Goal: Information Seeking & Learning: Learn about a topic

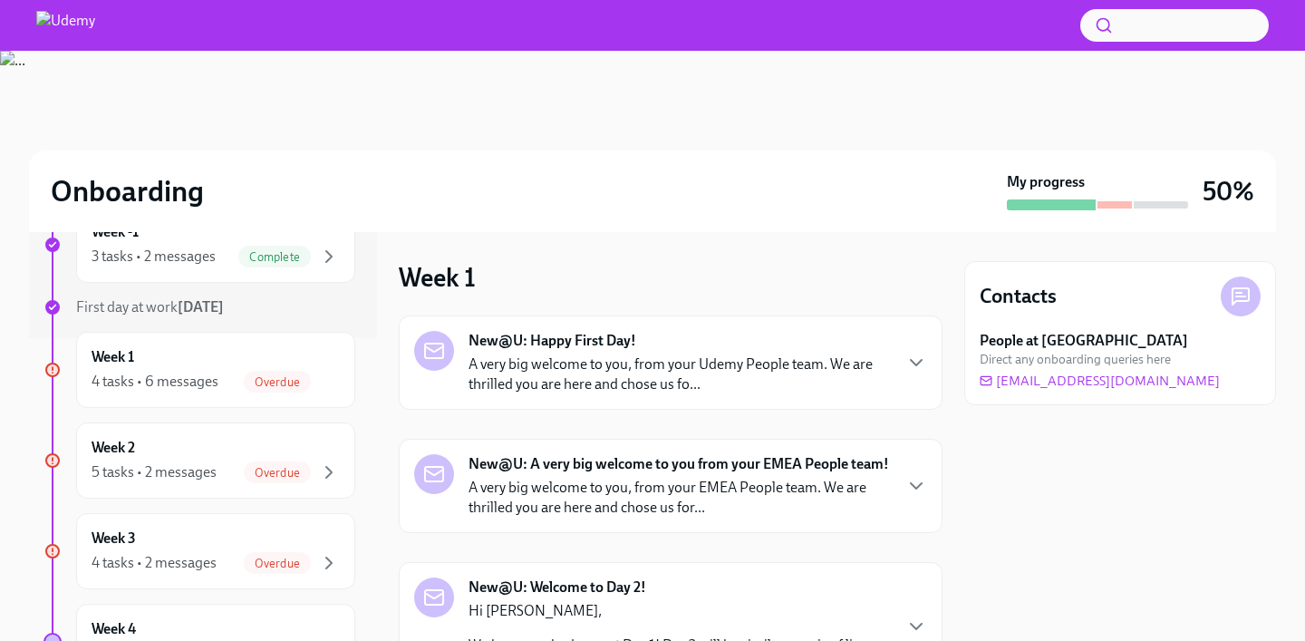
scroll to position [304, 0]
click at [246, 384] on span "Overdue" at bounding box center [277, 381] width 67 height 14
click at [212, 381] on div "4 tasks • 6 messages" at bounding box center [155, 381] width 127 height 20
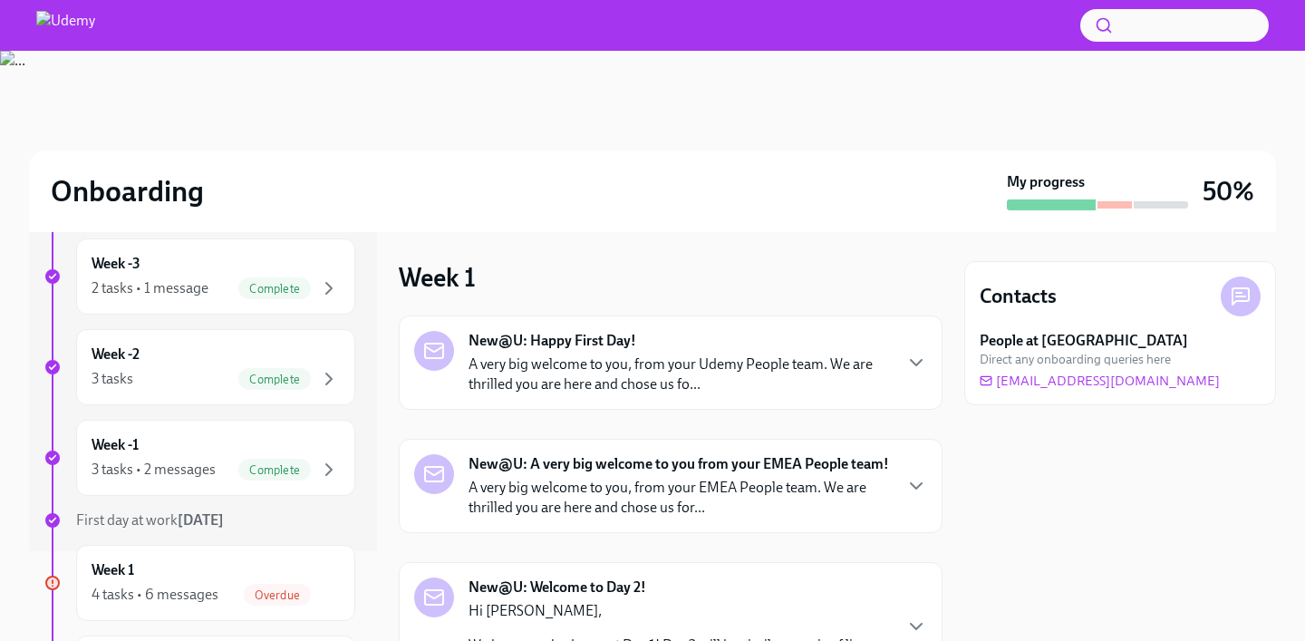
scroll to position [89, 0]
click at [254, 388] on div "Complete" at bounding box center [274, 380] width 72 height 22
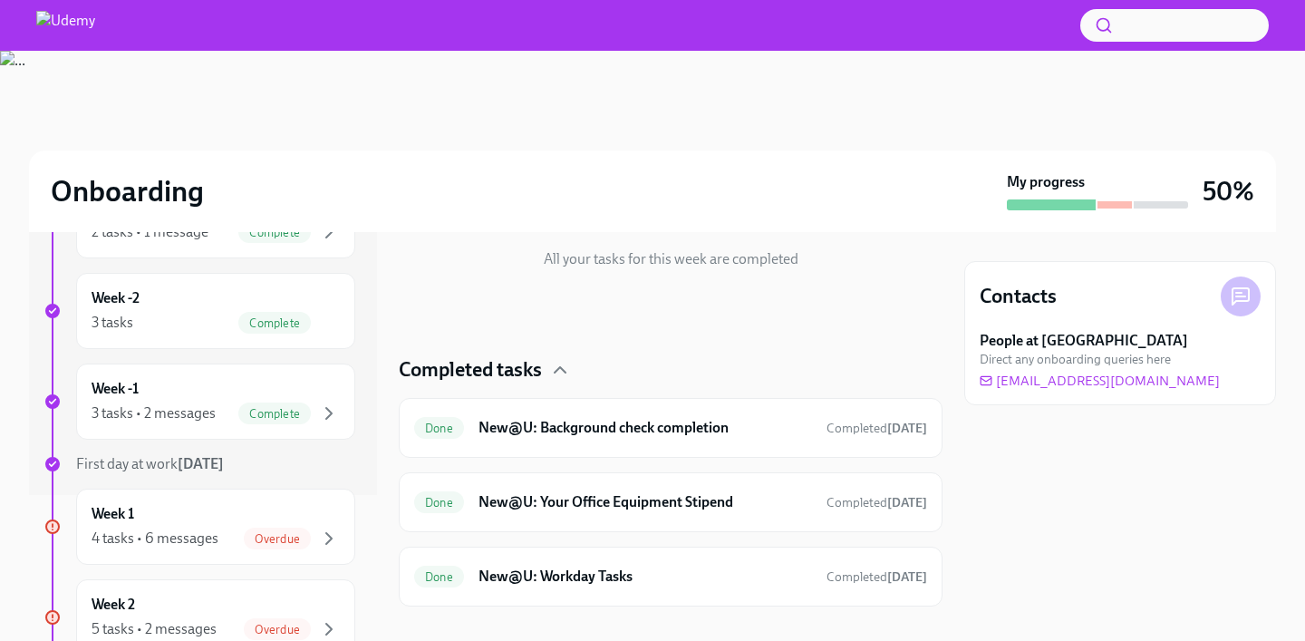
scroll to position [227, 0]
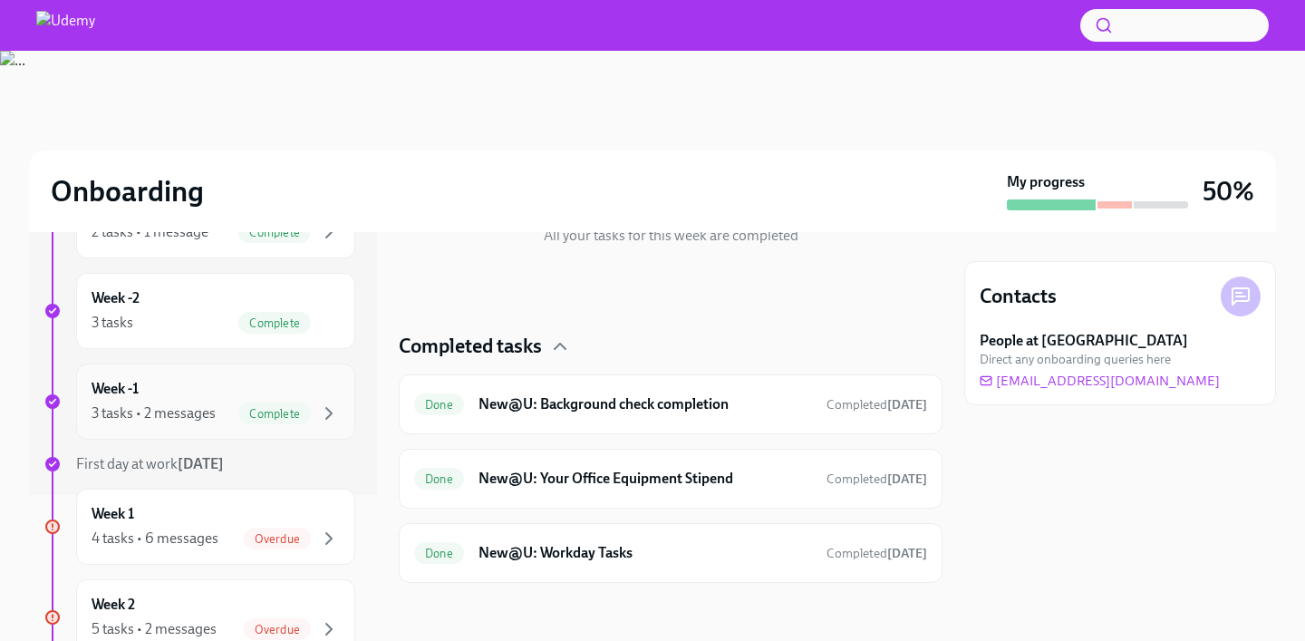
click at [234, 381] on div "Week -1 3 tasks • 2 messages Complete" at bounding box center [216, 401] width 248 height 45
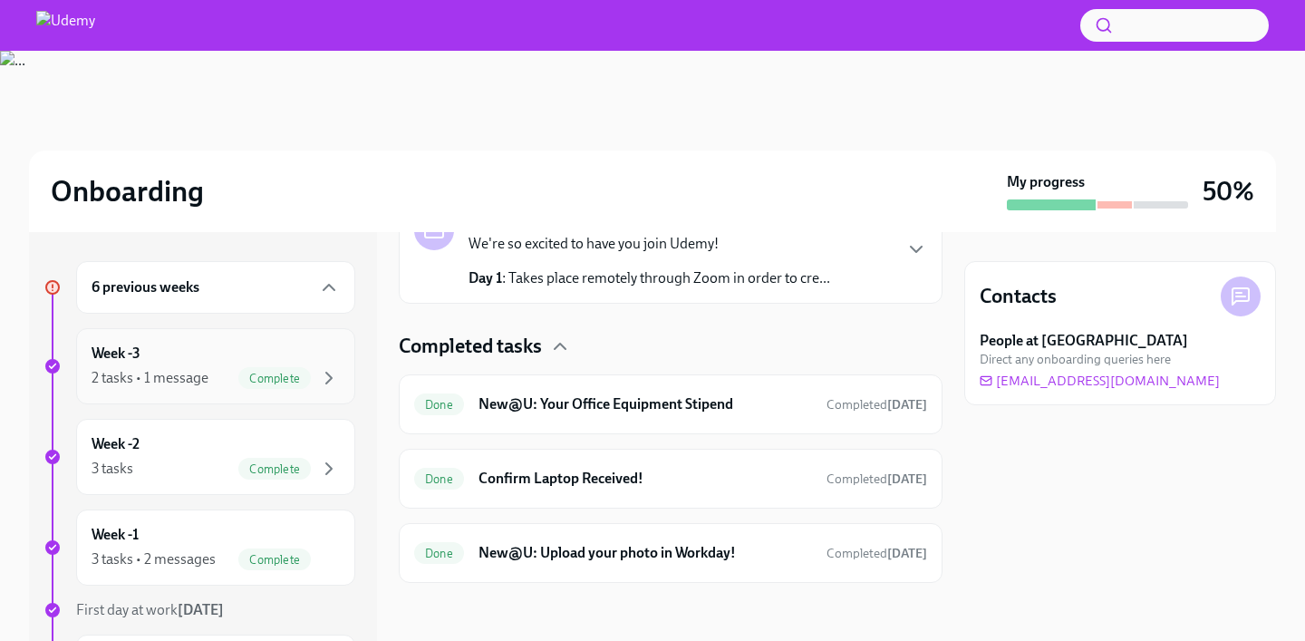
click at [219, 383] on div "2 tasks • 1 message Complete" at bounding box center [216, 378] width 248 height 22
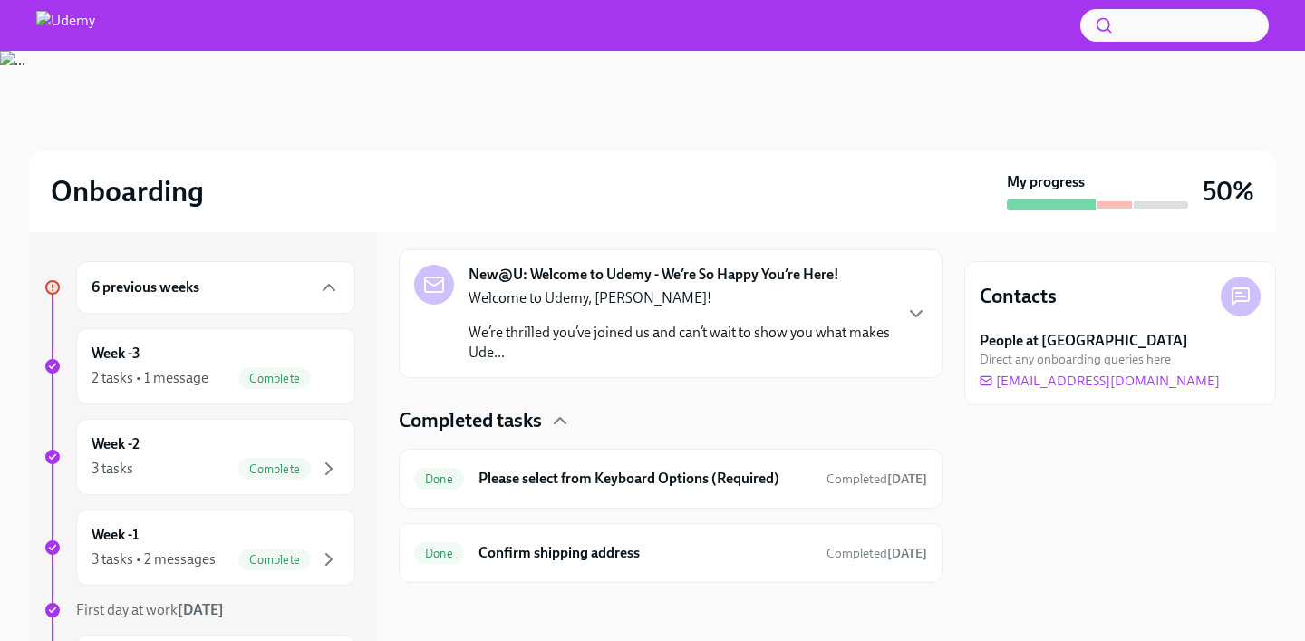
click at [263, 301] on div "6 previous weeks" at bounding box center [215, 287] width 279 height 53
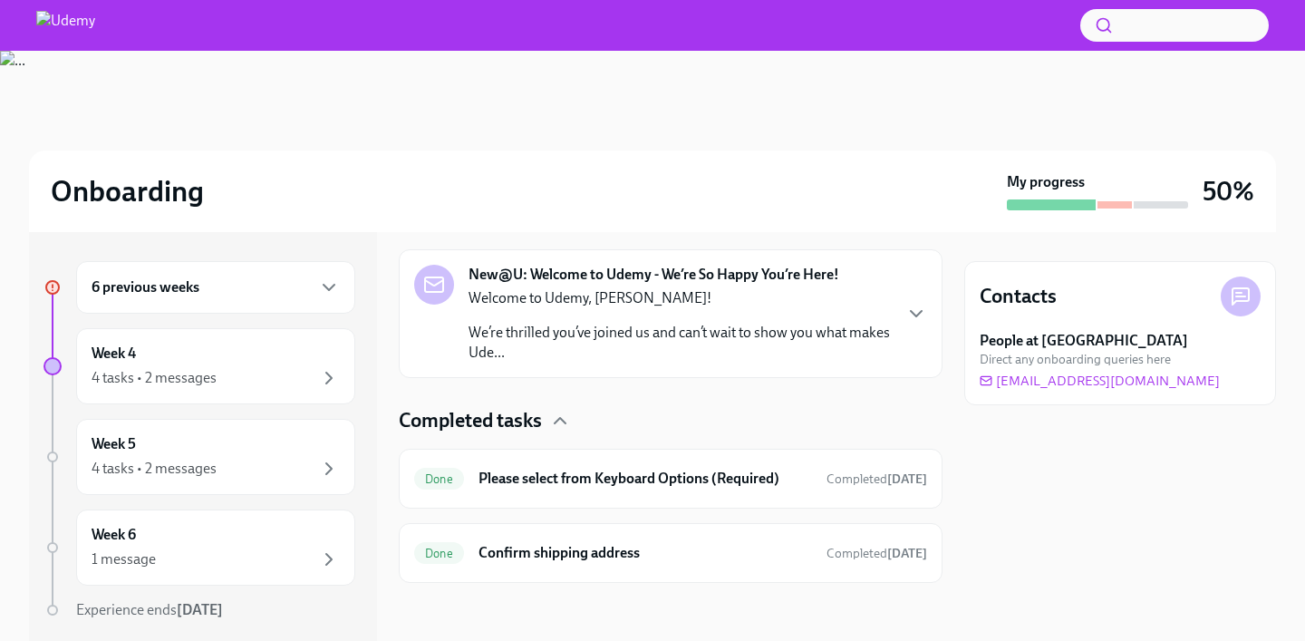
click at [295, 267] on div "6 previous weeks" at bounding box center [215, 287] width 279 height 53
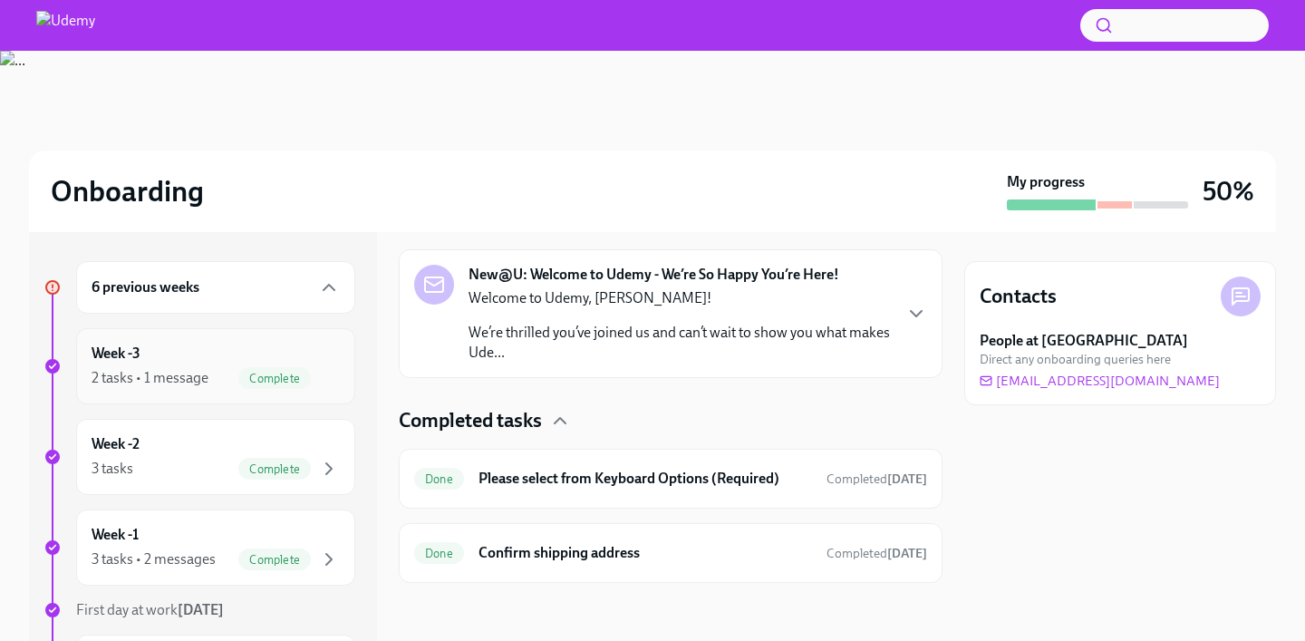
click at [245, 401] on div "Week -3 2 tasks • 1 message Complete" at bounding box center [215, 366] width 279 height 76
click at [239, 381] on span "Complete" at bounding box center [274, 378] width 72 height 14
click at [275, 460] on div "Complete" at bounding box center [274, 469] width 72 height 22
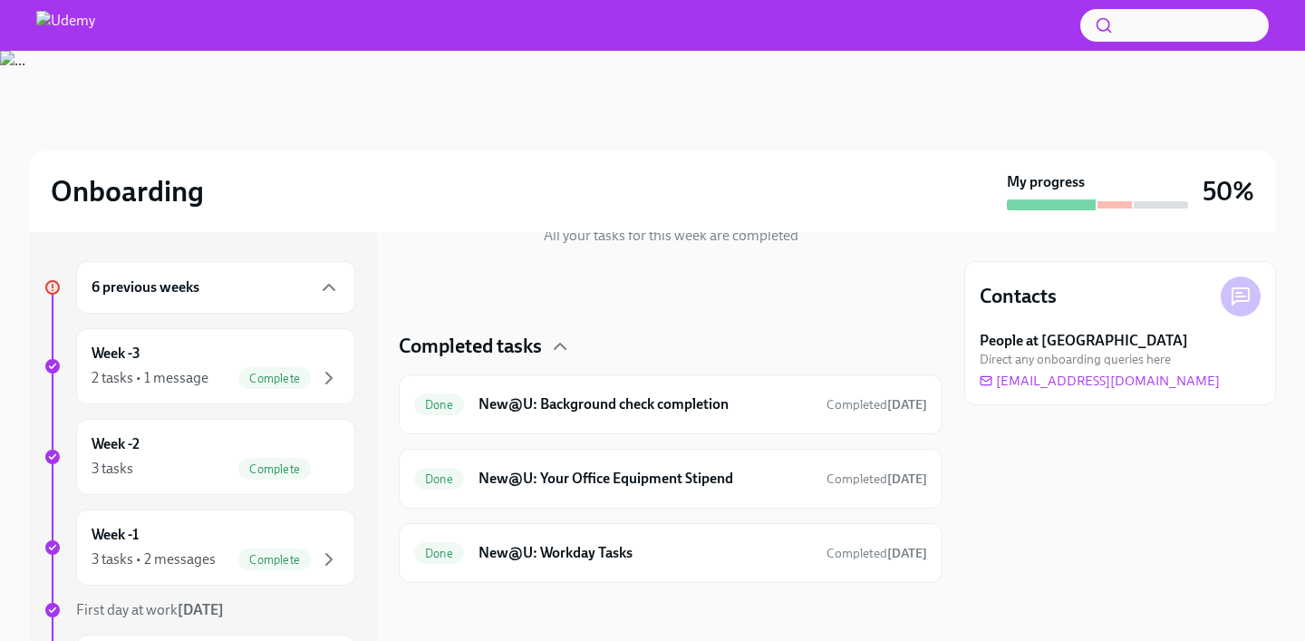
scroll to position [105, 0]
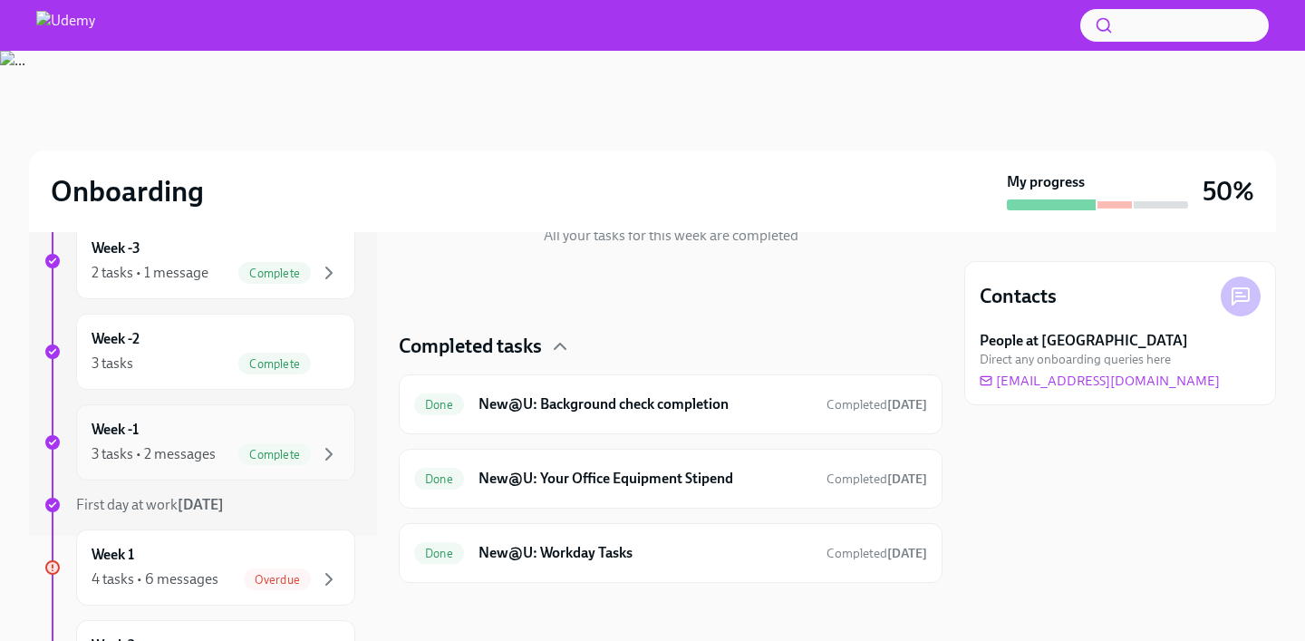
click at [258, 477] on div "Week -1 3 tasks • 2 messages Complete" at bounding box center [215, 442] width 279 height 76
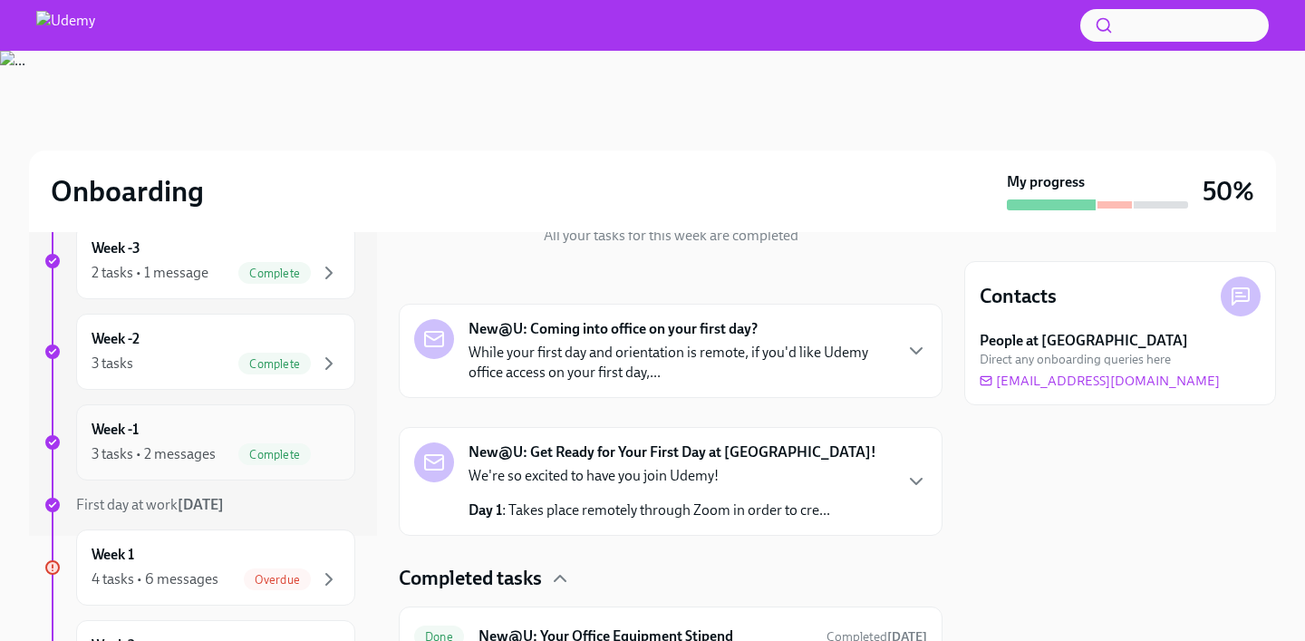
scroll to position [459, 0]
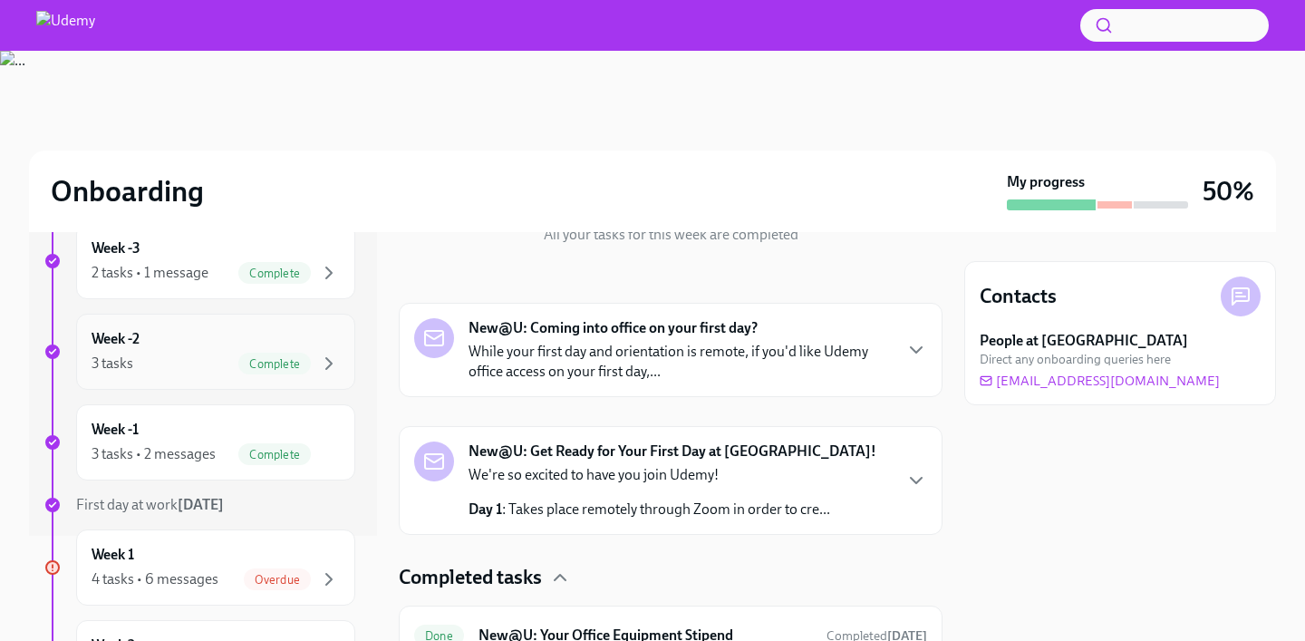
click at [210, 371] on div "3 tasks Complete" at bounding box center [216, 363] width 248 height 22
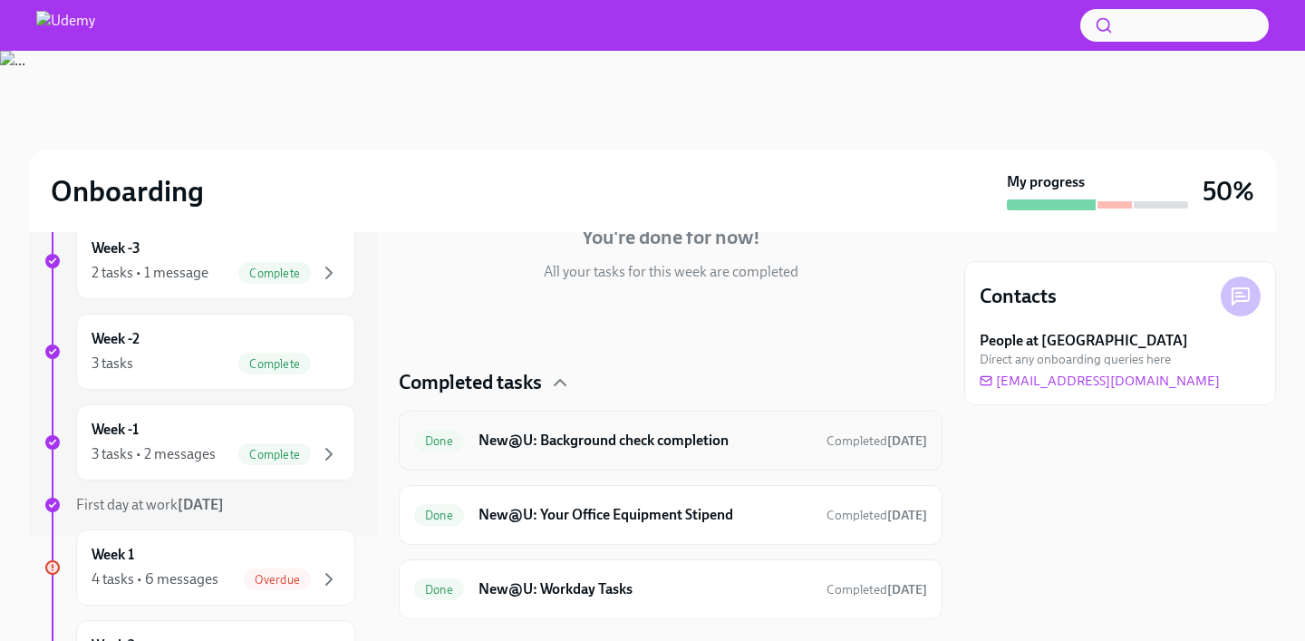
scroll to position [187, 0]
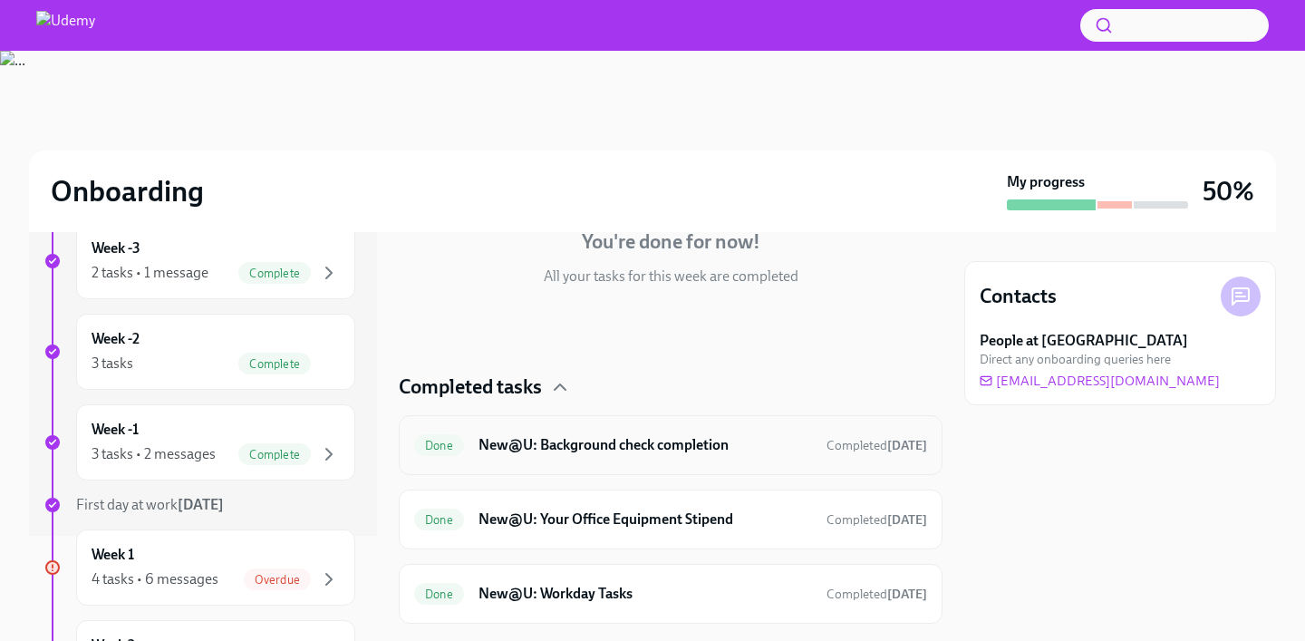
click at [563, 448] on h6 "New@U: Background check completion" at bounding box center [644, 445] width 333 height 20
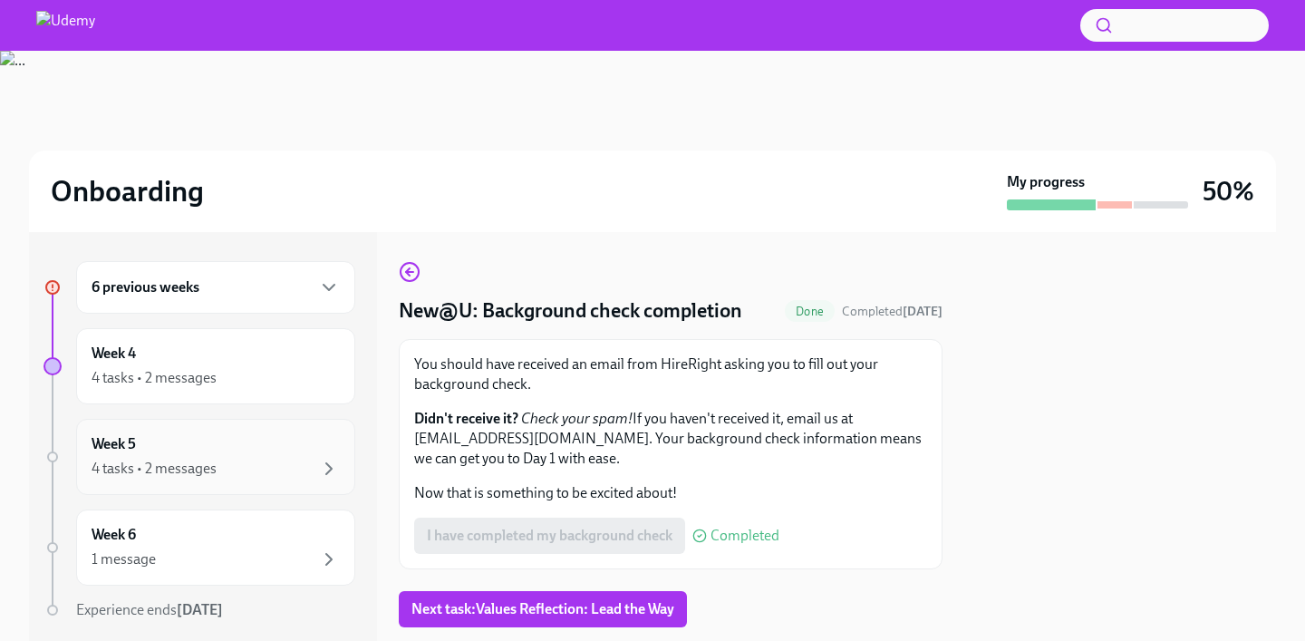
click at [219, 439] on div "Week 5 4 tasks • 2 messages" at bounding box center [216, 456] width 248 height 45
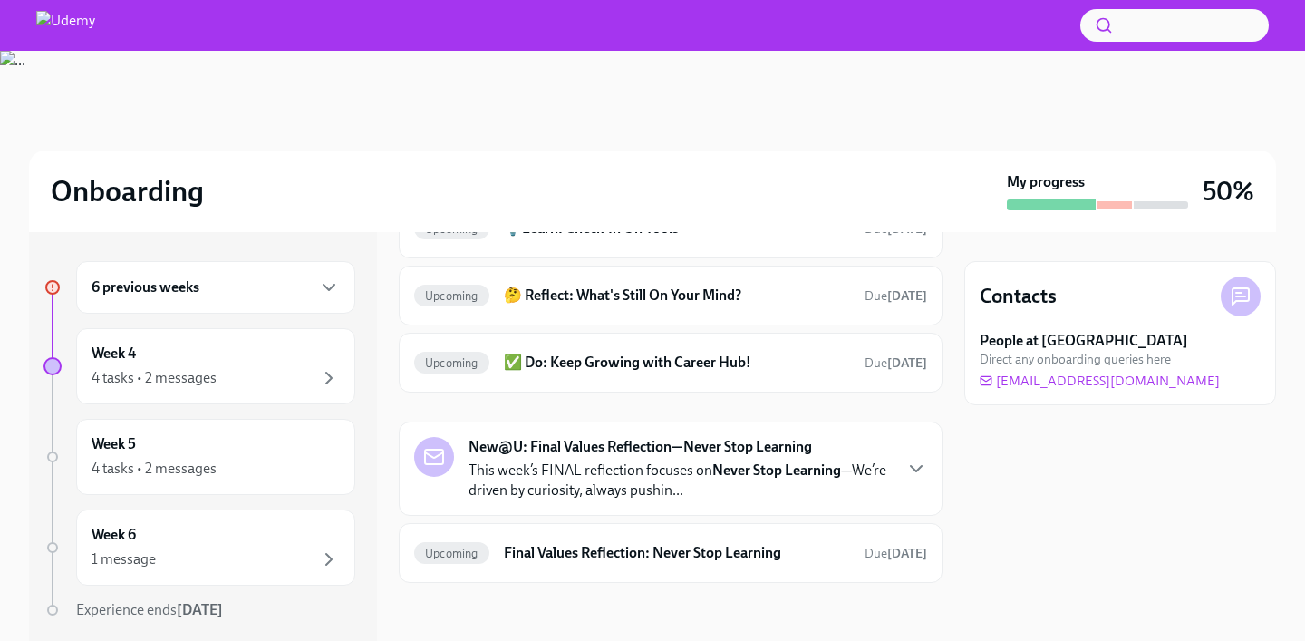
click at [259, 285] on div "6 previous weeks" at bounding box center [216, 287] width 248 height 22
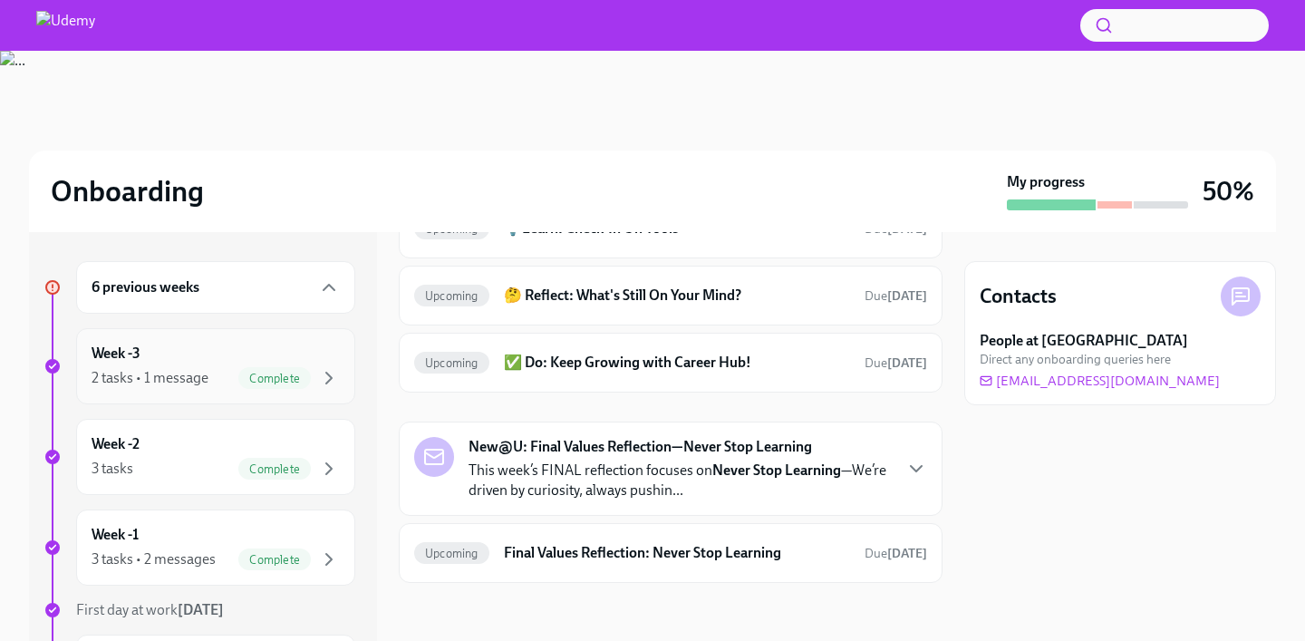
click at [197, 372] on div "2 tasks • 1 message" at bounding box center [150, 378] width 117 height 20
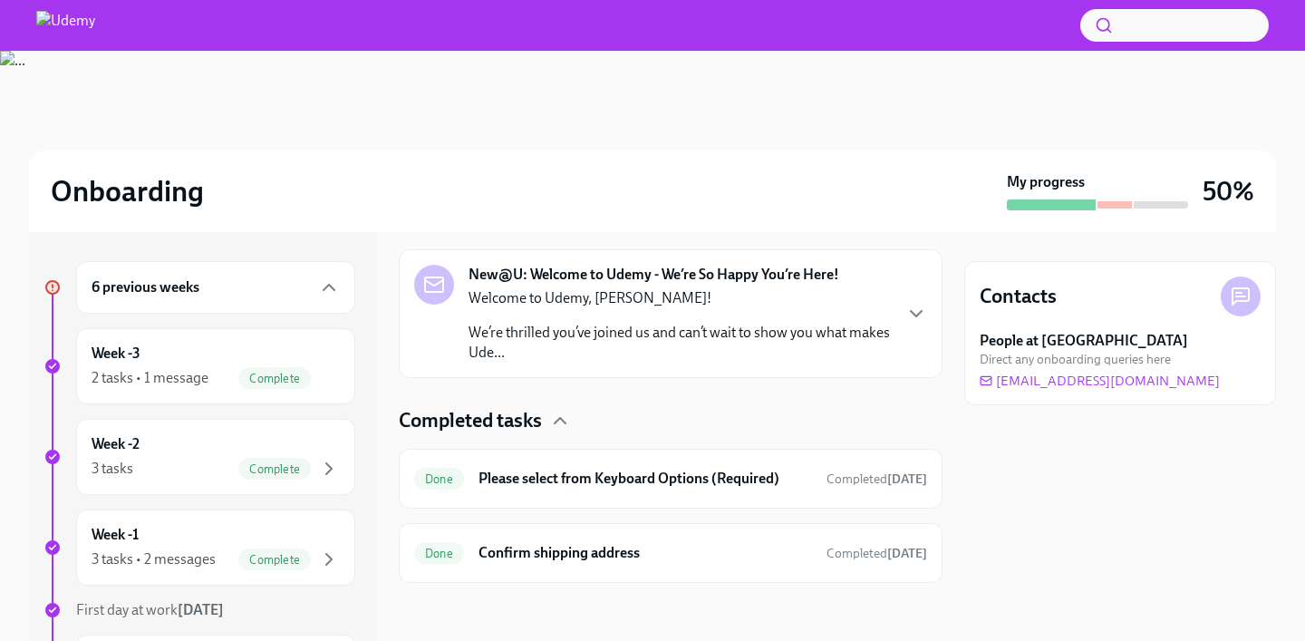
click at [712, 311] on div "Welcome to Udemy, Benoit! We’re thrilled you’ve joined us and can’t wait to sho…" at bounding box center [679, 325] width 422 height 74
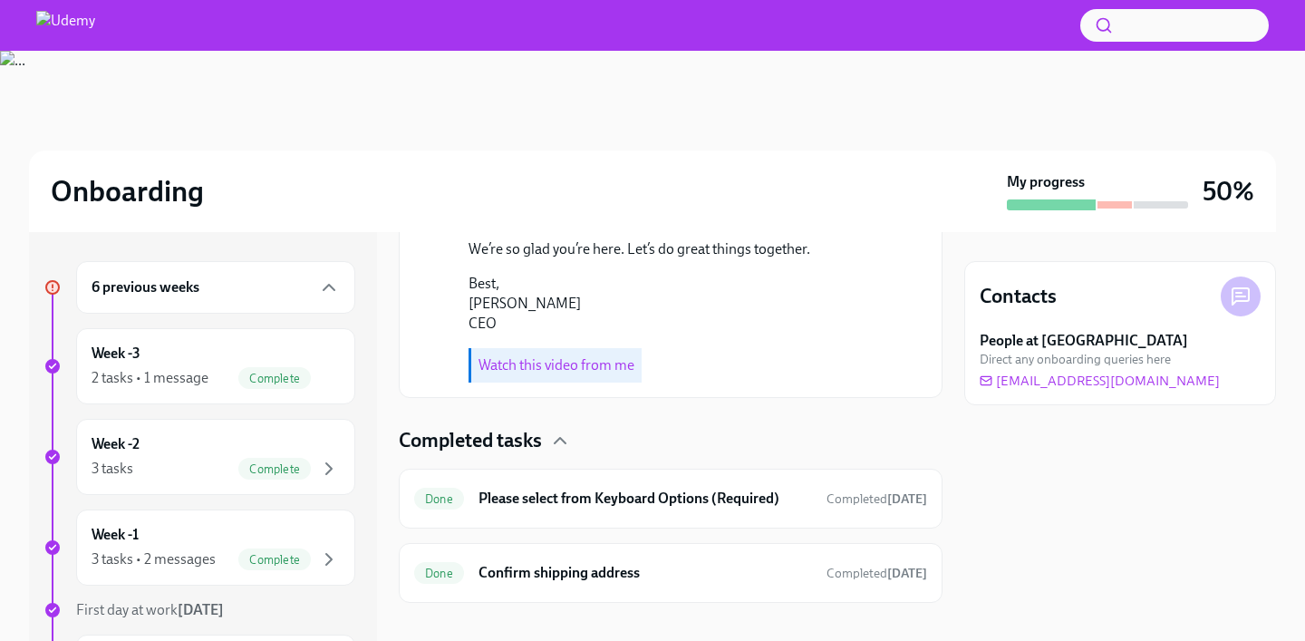
scroll to position [979, 0]
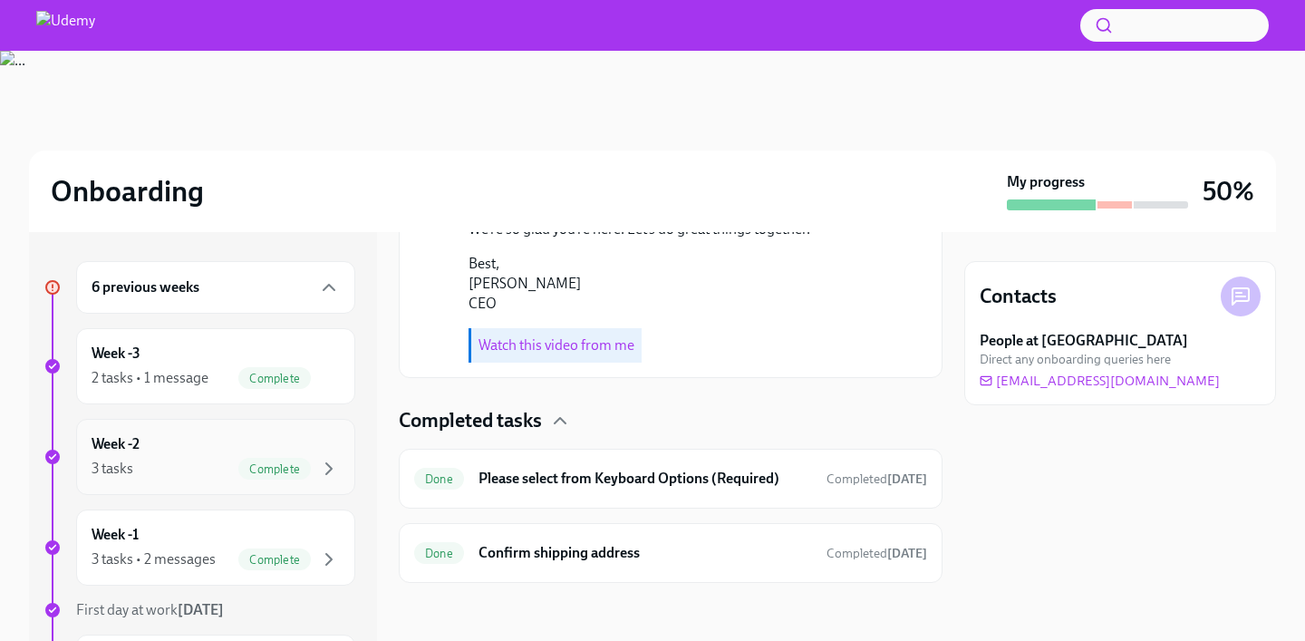
click at [217, 453] on div "Week -2 3 tasks Complete" at bounding box center [216, 456] width 248 height 45
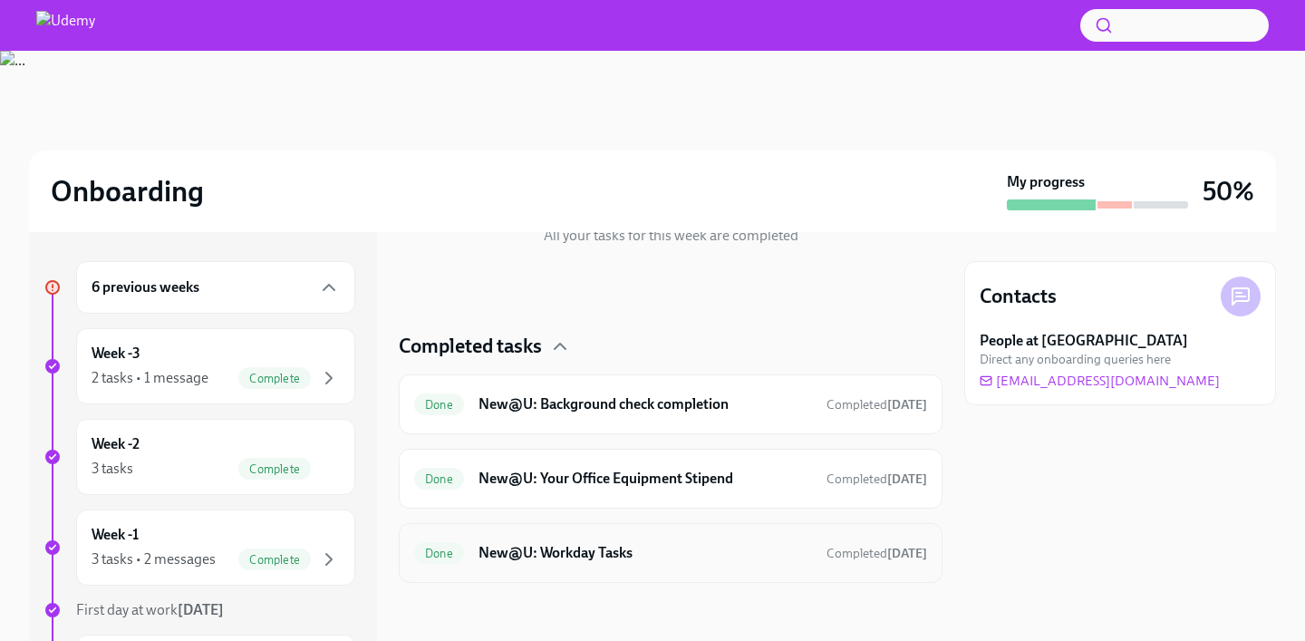
click at [578, 540] on div "Done New@U: Workday Tasks Completed Sep 9th" at bounding box center [670, 552] width 513 height 29
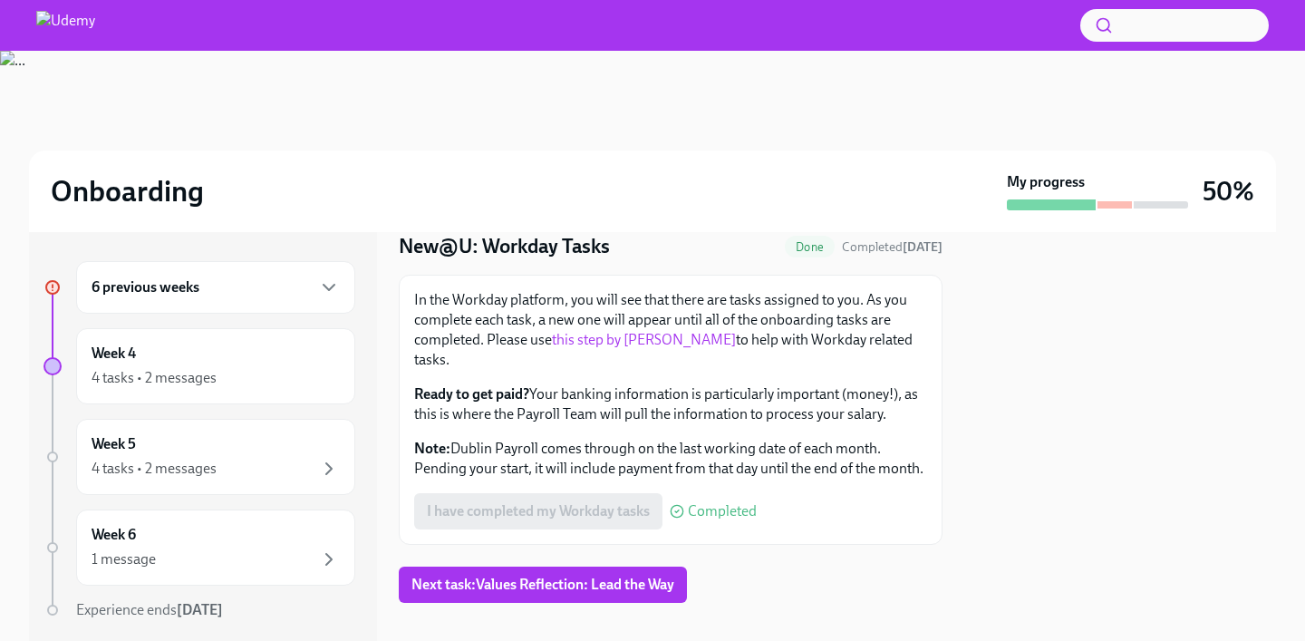
click at [292, 302] on div "6 previous weeks" at bounding box center [215, 287] width 279 height 53
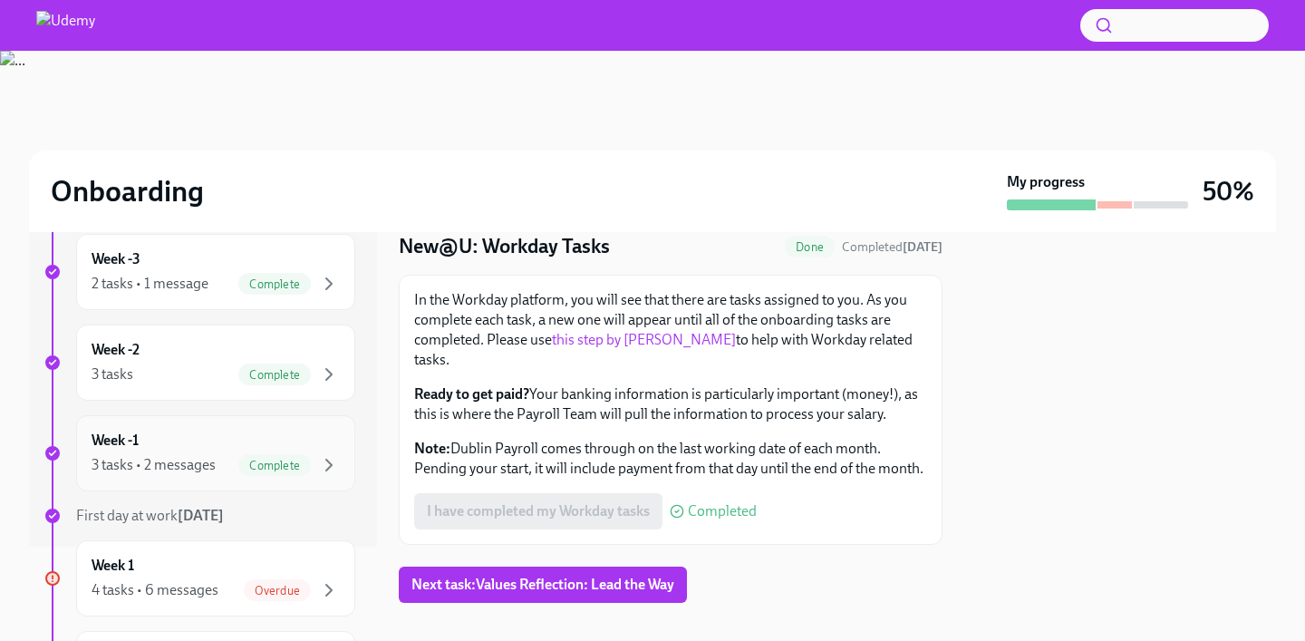
scroll to position [96, 0]
click at [224, 458] on div "3 tasks • 2 messages Complete" at bounding box center [216, 463] width 248 height 22
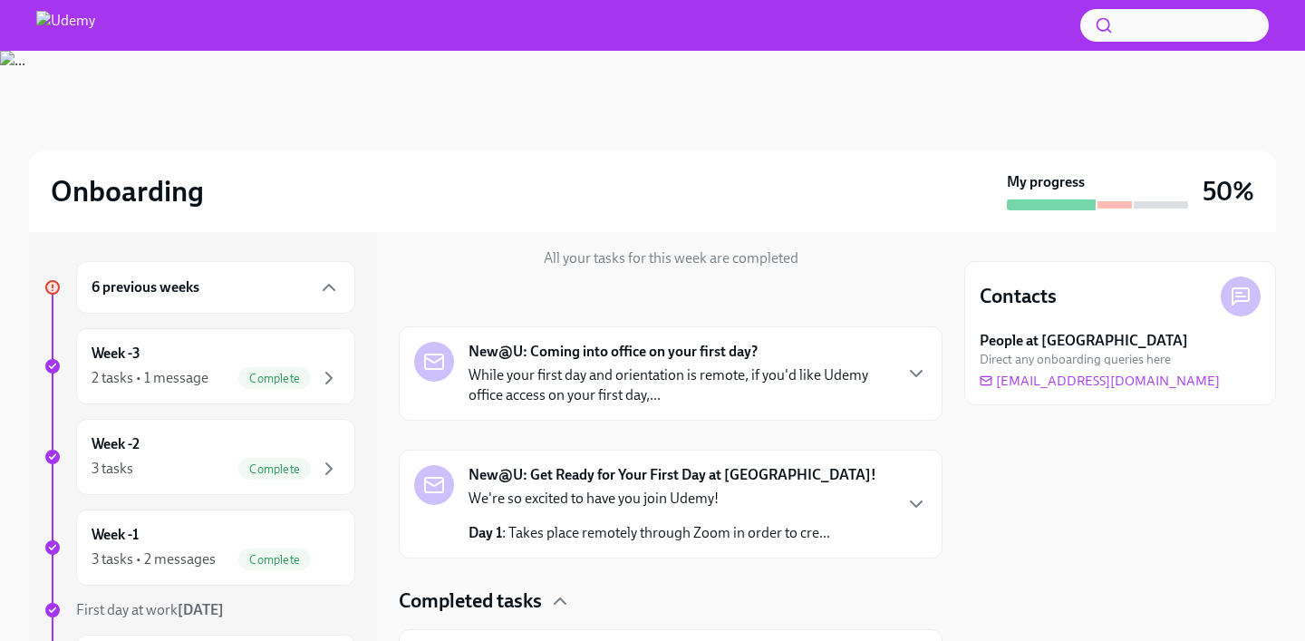
scroll to position [207, 0]
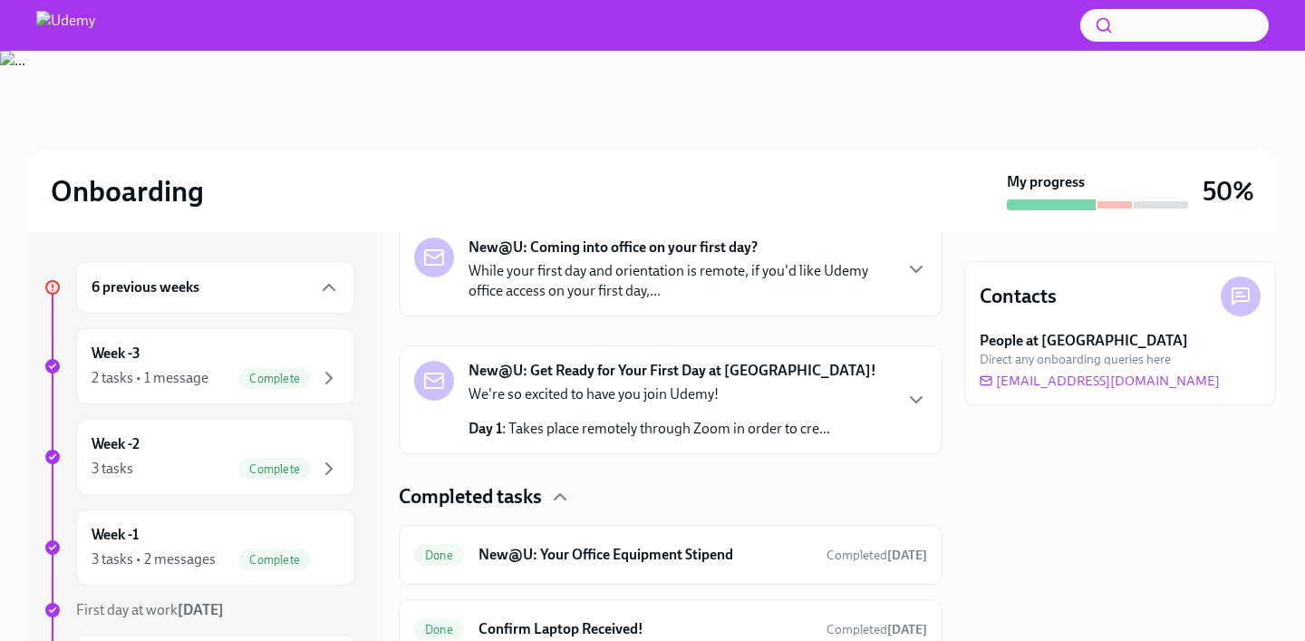
click at [664, 388] on p "We're so excited to have you join Udemy!" at bounding box center [649, 394] width 362 height 20
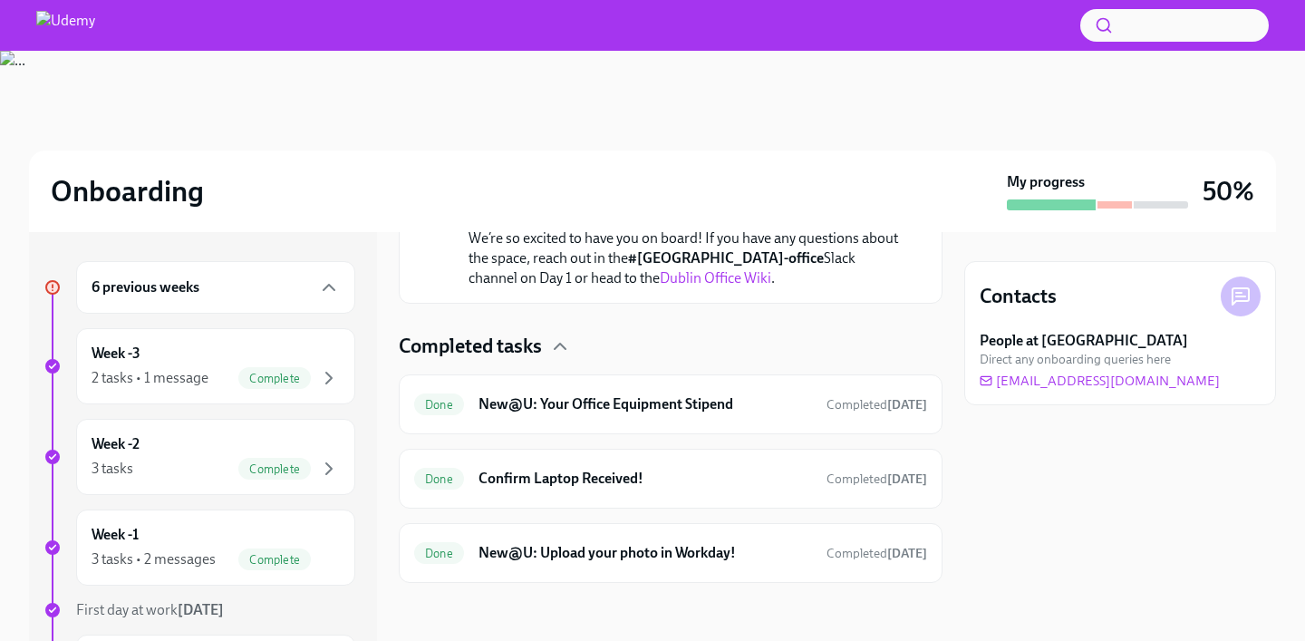
scroll to position [1245, 0]
click at [673, 412] on h6 "New@U: Your Office Equipment Stipend" at bounding box center [644, 404] width 333 height 20
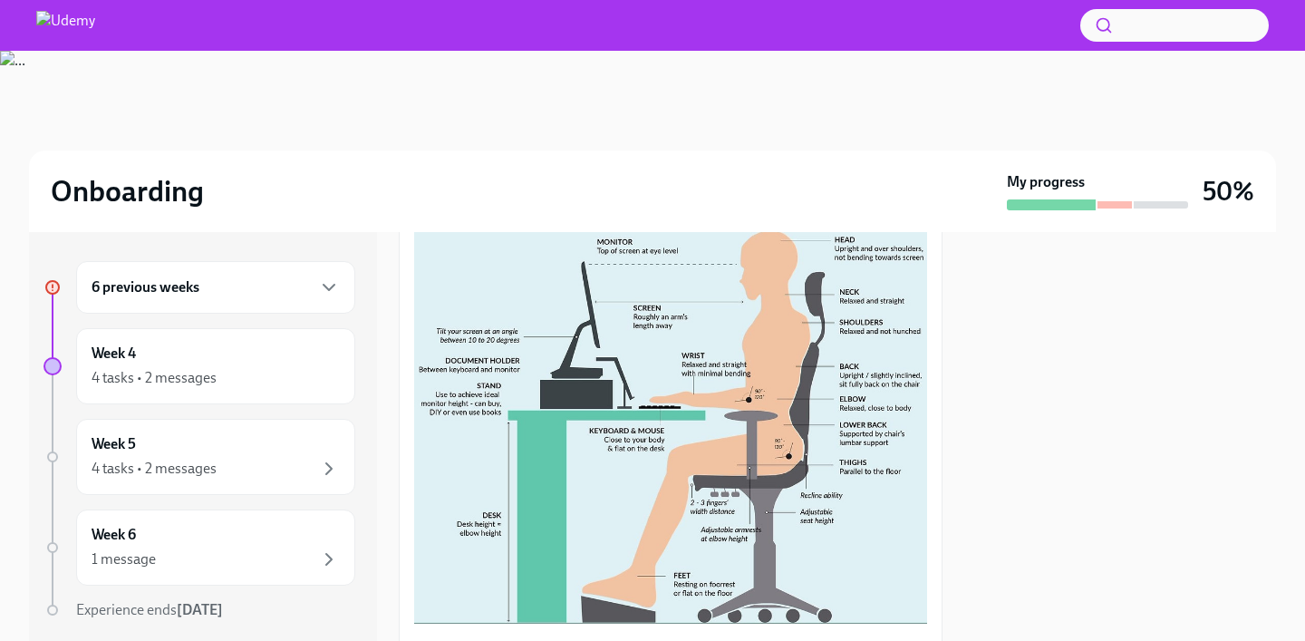
scroll to position [881, 0]
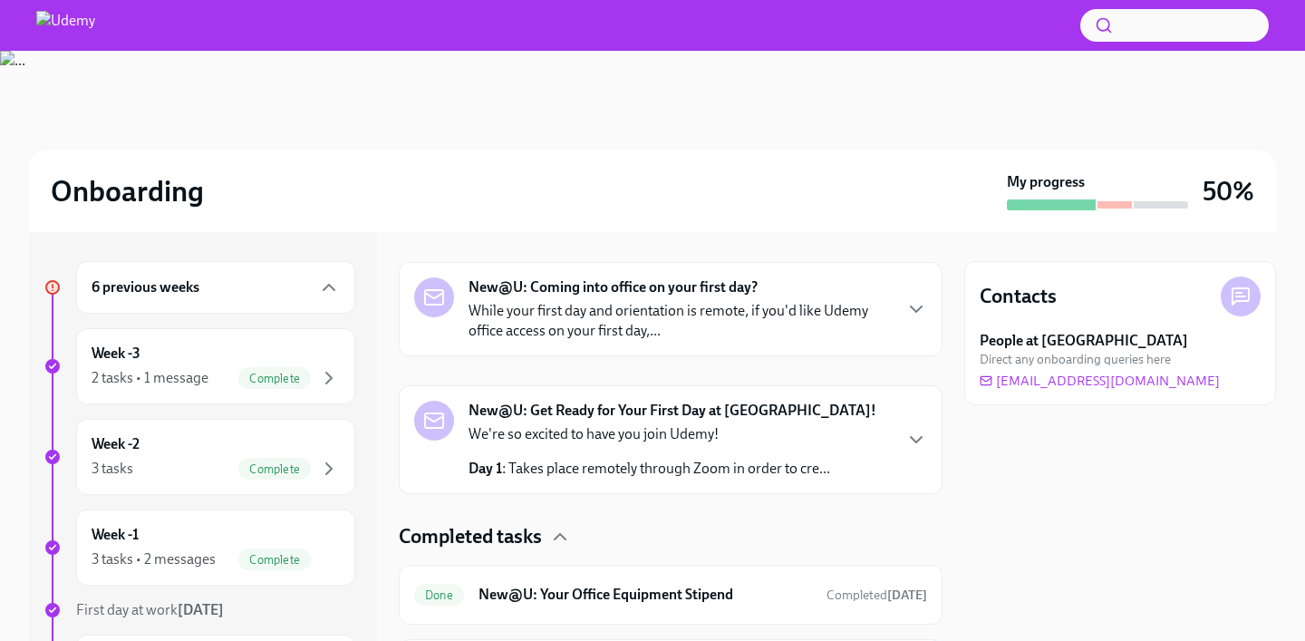
scroll to position [459, 0]
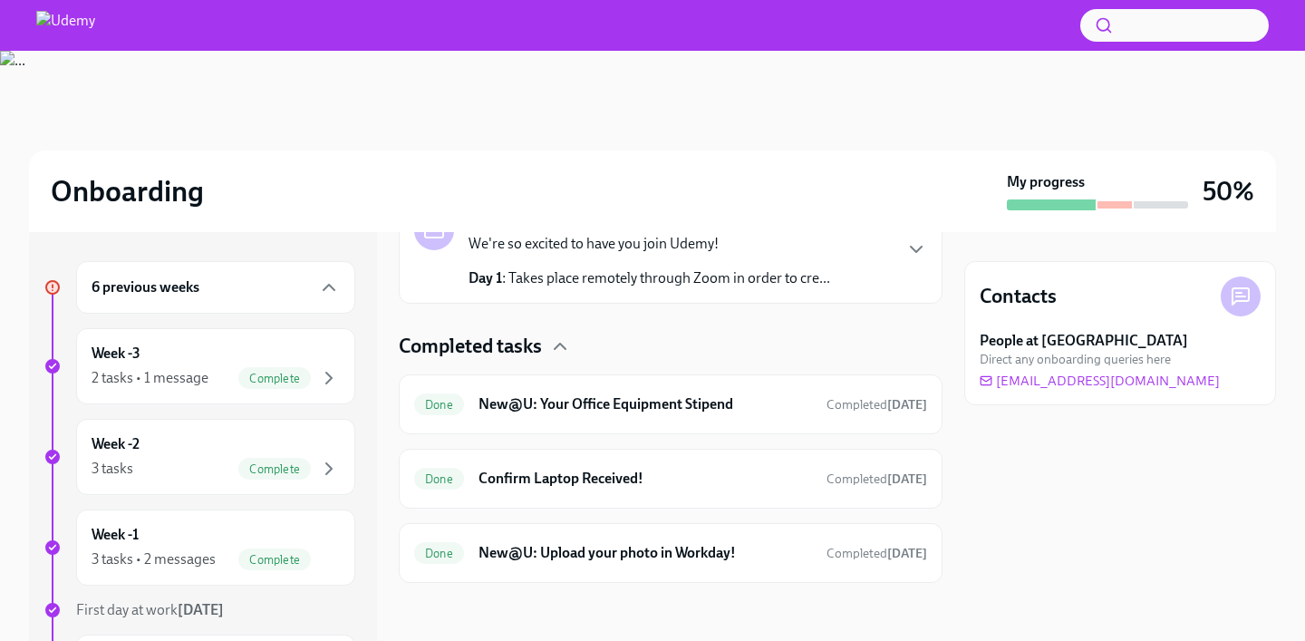
click at [1129, 34] on button "button" at bounding box center [1174, 25] width 188 height 33
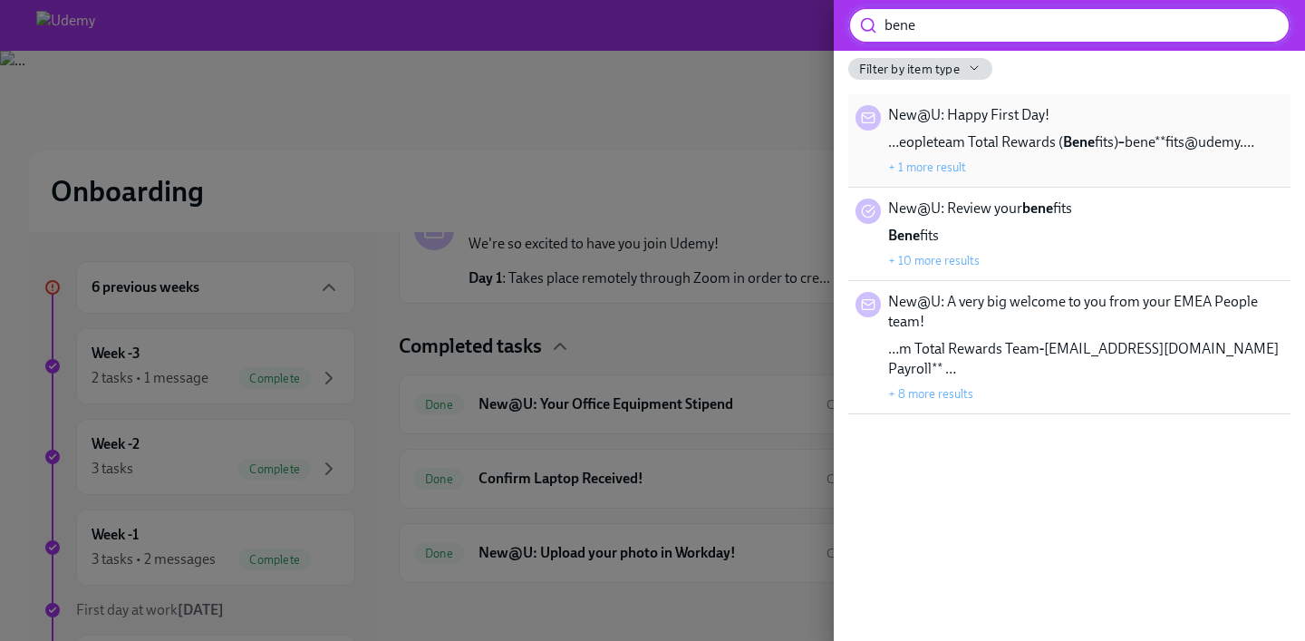
type input "bene"
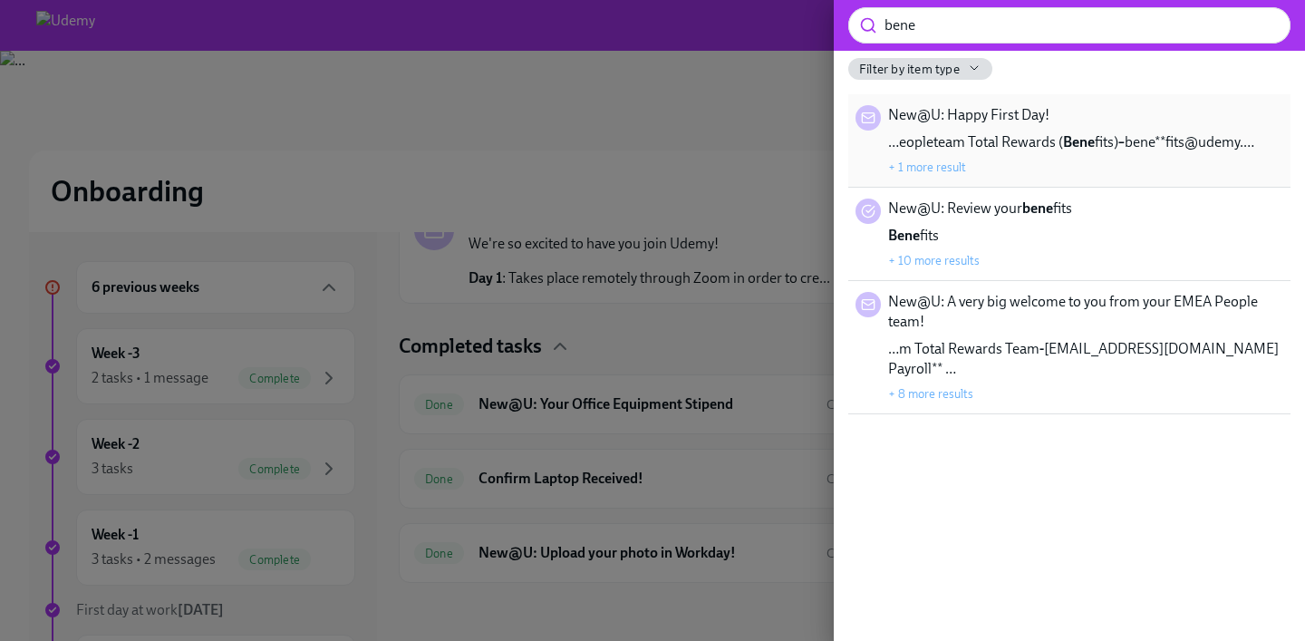
click at [1011, 140] on span "…eopleteam Total Rewards ( Bene fits) – bene**fits@udemy.…" at bounding box center [1071, 142] width 366 height 20
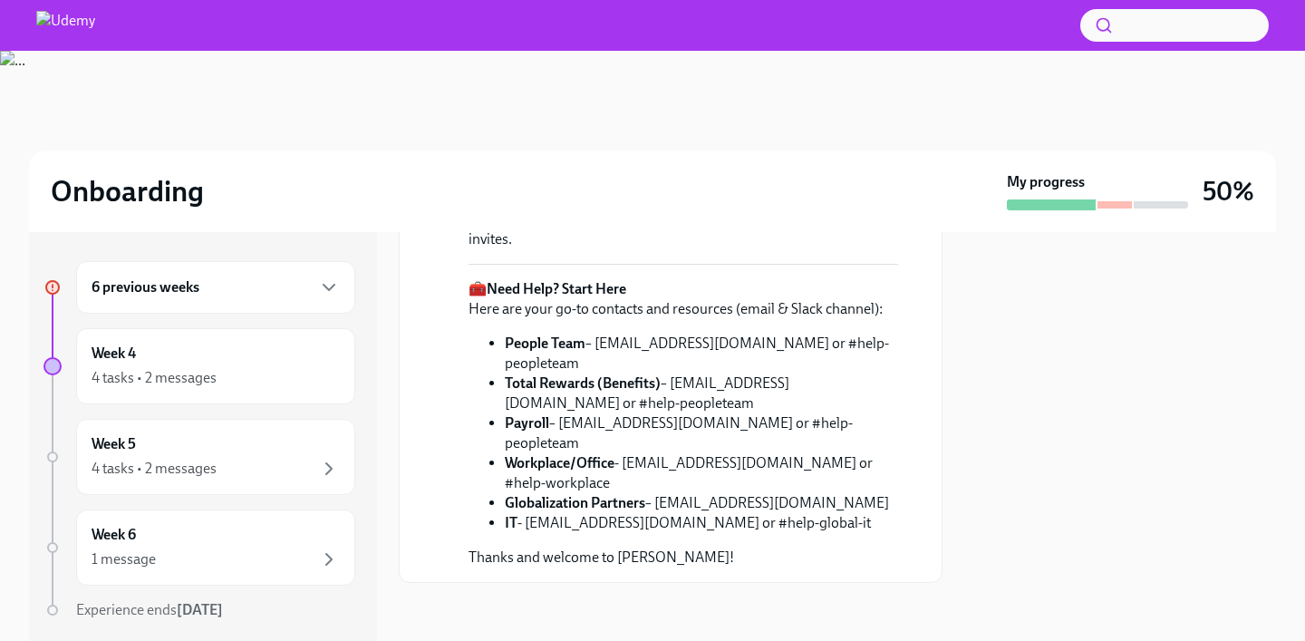
scroll to position [723, 0]
click at [1172, 15] on button "button" at bounding box center [1174, 25] width 188 height 33
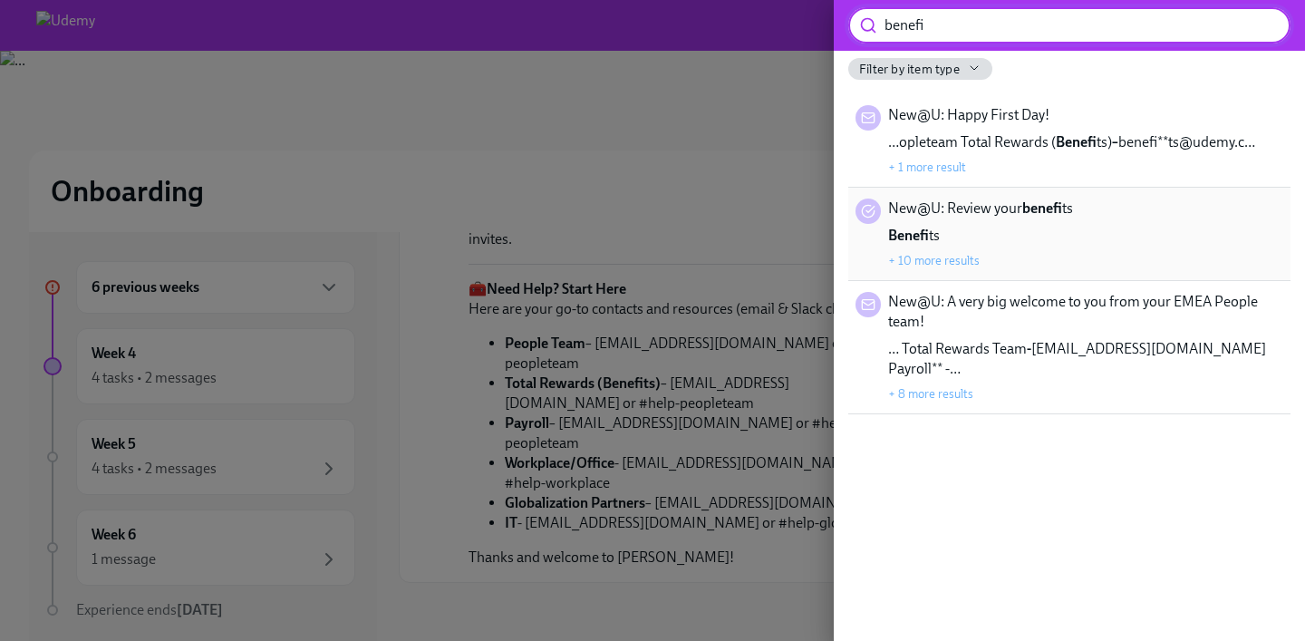
type input "benefi"
click at [1116, 211] on div "New@U: Review your benefi ts Benefi ts + 10 more results" at bounding box center [1069, 233] width 428 height 71
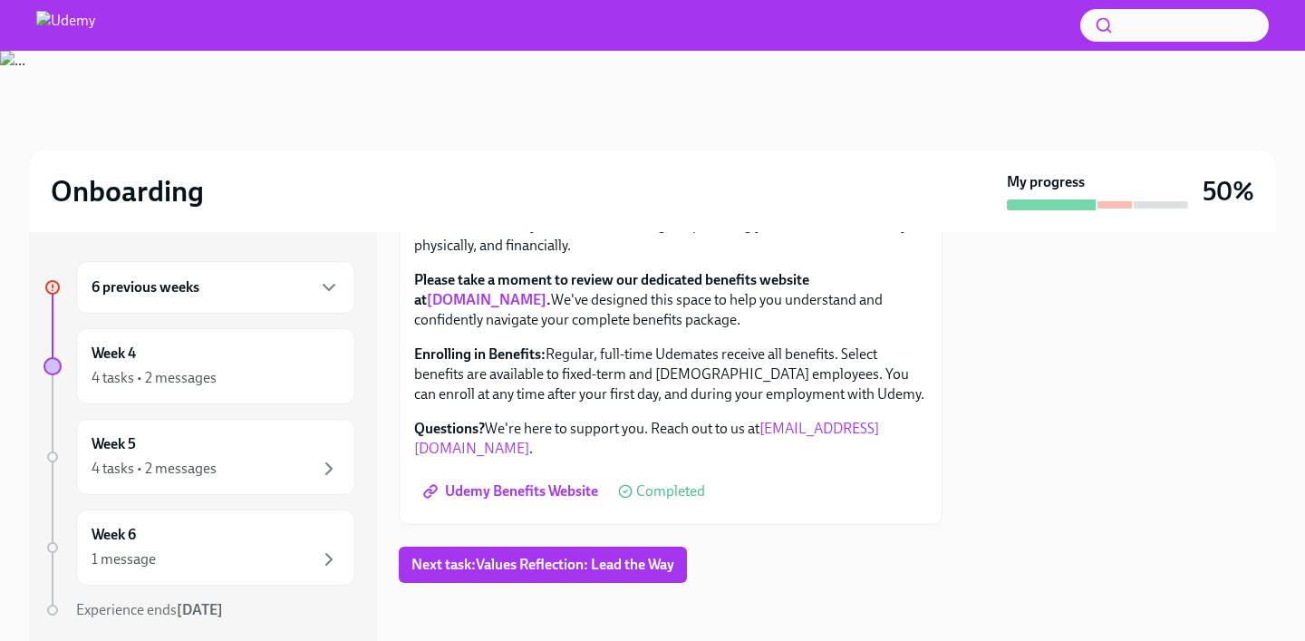
scroll to position [370, 0]
click at [500, 308] on link "benefits.udemy.com" at bounding box center [487, 299] width 120 height 17
click at [555, 500] on span "Udemy Benefits Website" at bounding box center [512, 491] width 171 height 18
